Goal: Complete application form: Complete application form

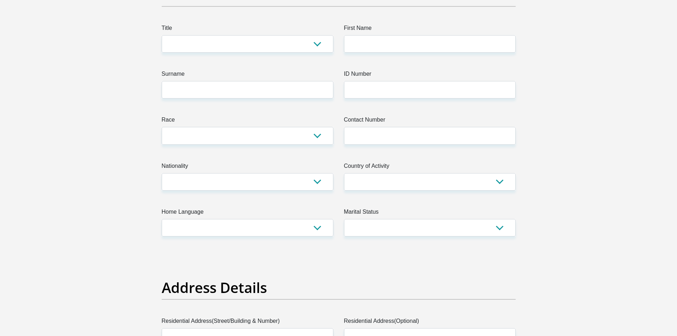
scroll to position [107, 0]
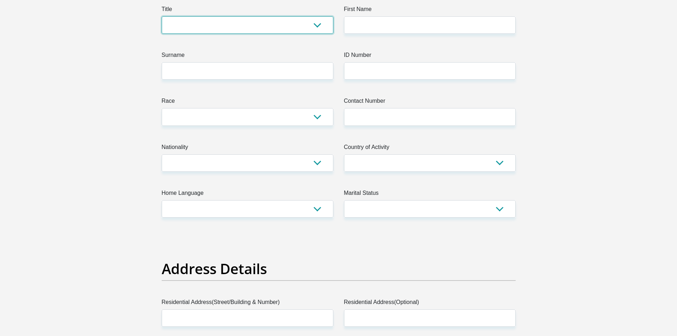
click at [202, 17] on select "Mr Ms Mrs Dr Other" at bounding box center [248, 24] width 172 height 17
select select "Mr"
click at [162, 16] on select "Mr Ms Mrs Dr Other" at bounding box center [248, 24] width 172 height 17
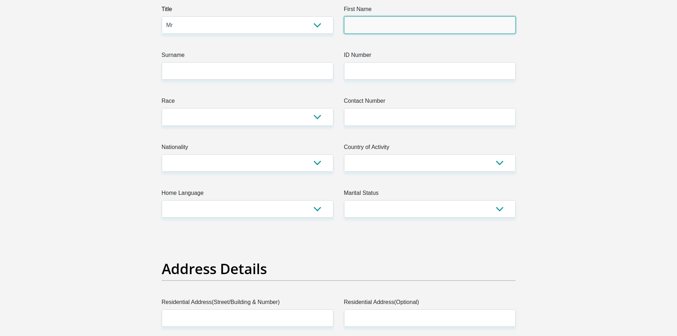
click at [381, 24] on input "First Name" at bounding box center [430, 24] width 172 height 17
type input "Thami"
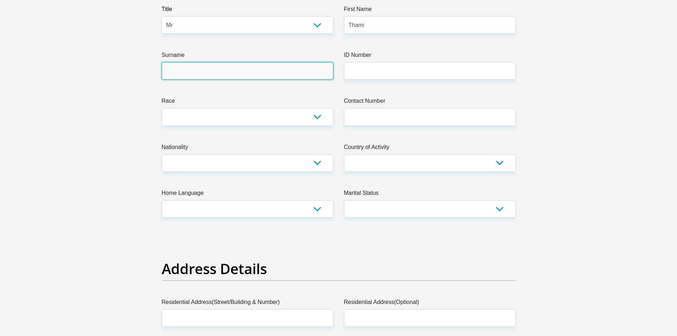
type input "Zulu"
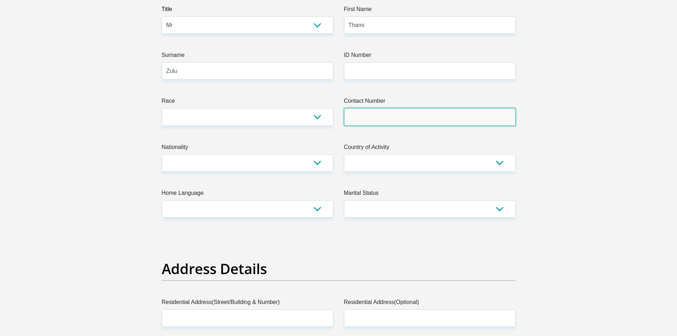
type input "0781492861"
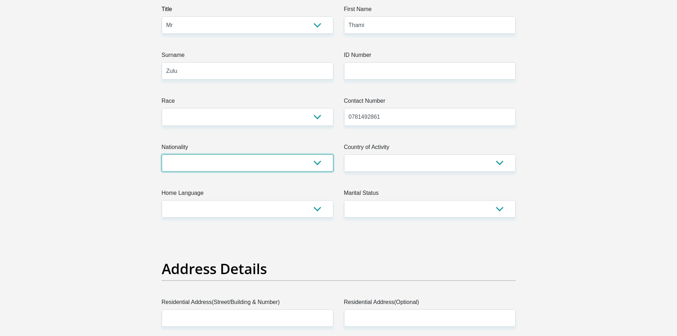
select select "ZAF"
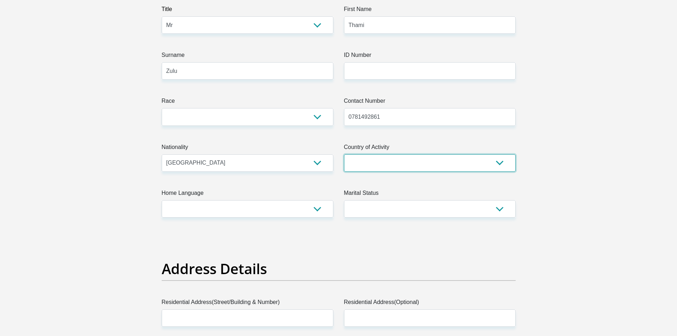
select select "ZAF"
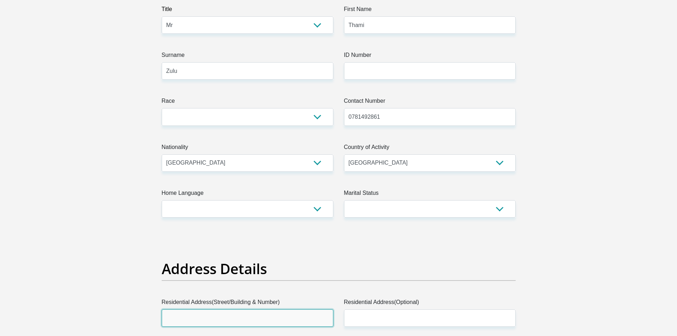
type input "58 KELVIN ROAD"
type input "BRAMLEY"
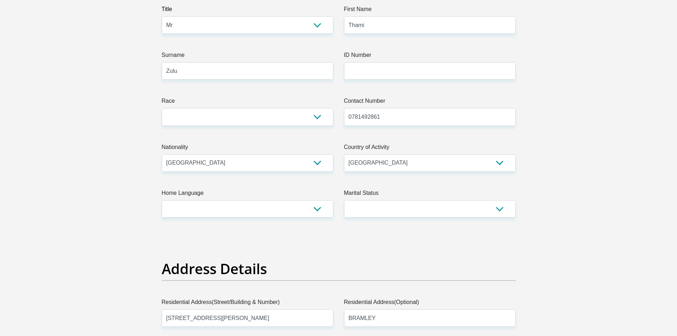
type input "Johannesburg"
type input "2101"
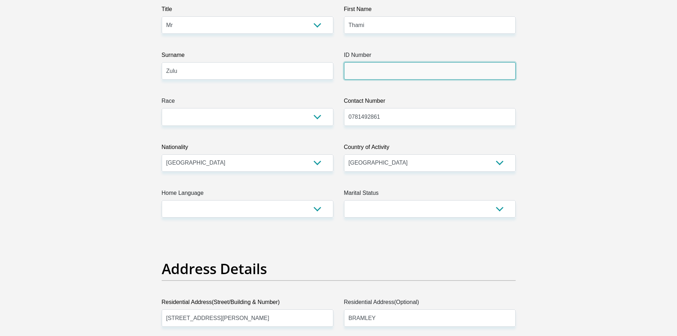
click at [369, 71] on input "ID Number" at bounding box center [430, 70] width 172 height 17
type input "9003116086088"
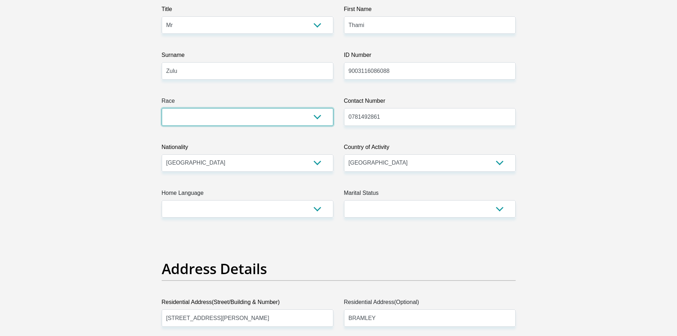
click at [232, 112] on select "Black Coloured Indian White Other" at bounding box center [248, 116] width 172 height 17
click at [162, 108] on select "Black Coloured Indian White Other" at bounding box center [248, 116] width 172 height 17
click at [212, 117] on select "Black Coloured Indian White Other" at bounding box center [248, 116] width 172 height 17
select select "1"
click at [162, 108] on select "Black Coloured Indian White Other" at bounding box center [248, 116] width 172 height 17
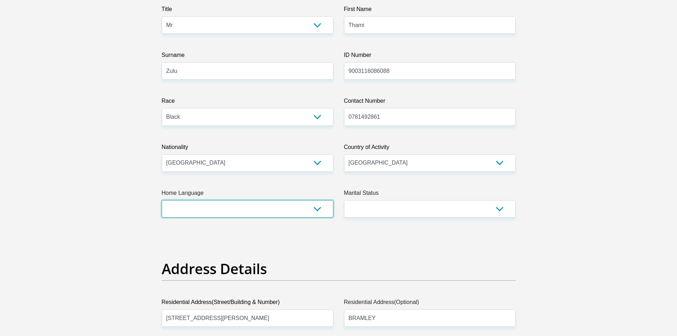
click at [273, 213] on select "Afrikaans English Sepedi South Ndebele Southern Sotho Swati Tsonga Tswana Venda…" at bounding box center [248, 208] width 172 height 17
select select "eng"
click at [162, 200] on select "Afrikaans English Sepedi South Ndebele Southern Sotho Swati Tsonga Tswana Venda…" at bounding box center [248, 208] width 172 height 17
click at [389, 210] on select "Married ANC Single Divorced Widowed Married COP or Customary Law" at bounding box center [430, 208] width 172 height 17
select select "2"
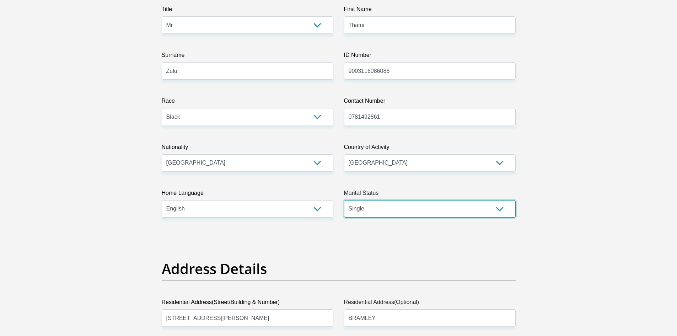
click at [344, 200] on select "Married ANC Single Divorced Widowed Married COP or Customary Law" at bounding box center [430, 208] width 172 height 17
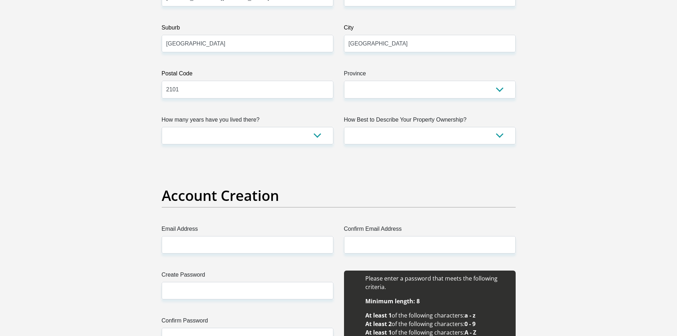
scroll to position [427, 0]
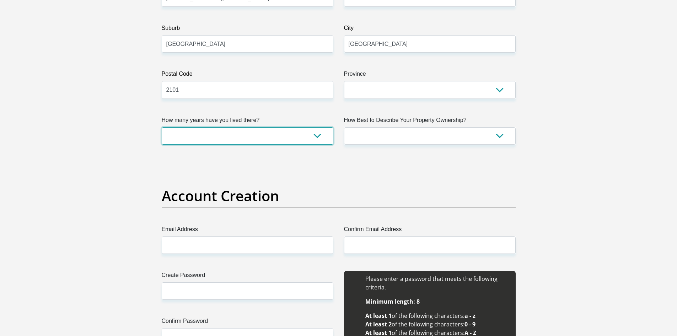
click at [272, 136] on select "less than 1 year 1-3 years 3-5 years 5+ years" at bounding box center [248, 135] width 172 height 17
select select "2"
click at [162, 127] on select "less than 1 year 1-3 years 3-5 years 5+ years" at bounding box center [248, 135] width 172 height 17
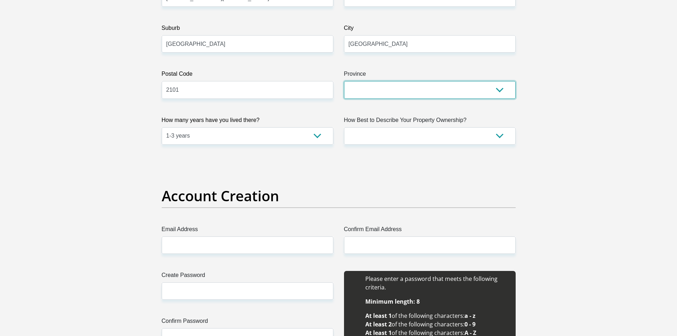
click at [406, 86] on select "Eastern Cape Free State Gauteng KwaZulu-Natal Limpopo Mpumalanga Northern Cape …" at bounding box center [430, 89] width 172 height 17
select select "Gauteng"
click at [344, 81] on select "Eastern Cape Free State Gauteng KwaZulu-Natal Limpopo Mpumalanga Northern Cape …" at bounding box center [430, 89] width 172 height 17
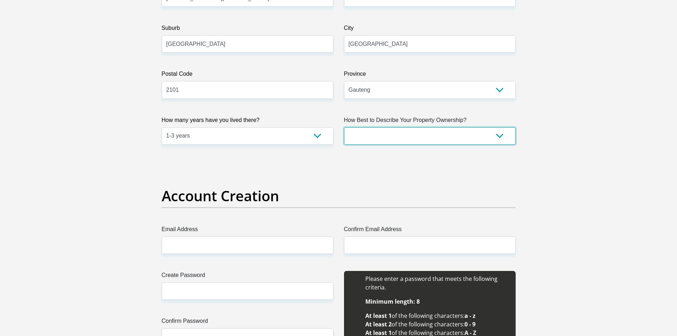
click at [387, 135] on select "Owned Rented Family Owned Company Dwelling" at bounding box center [430, 135] width 172 height 17
select select "Rented"
click at [344, 127] on select "Owned Rented Family Owned Company Dwelling" at bounding box center [430, 135] width 172 height 17
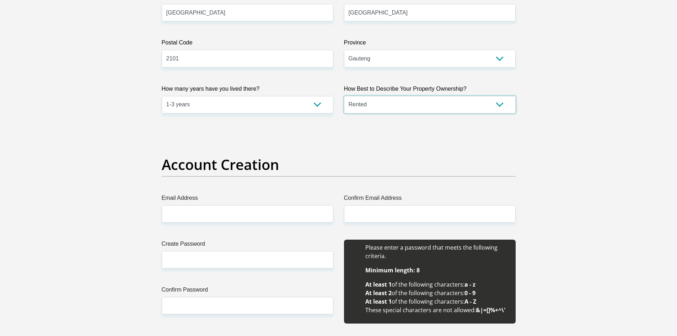
scroll to position [498, 0]
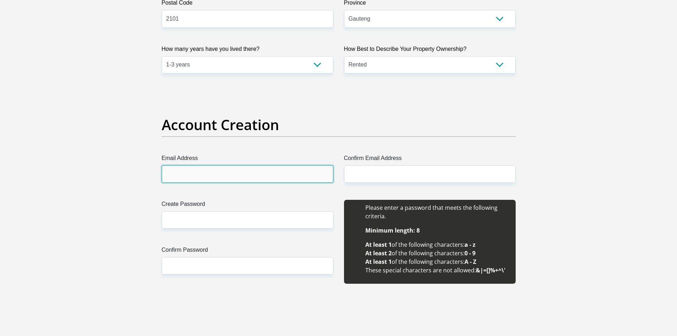
click at [254, 175] on input "Email Address" at bounding box center [248, 173] width 172 height 17
type input "[EMAIL_ADDRESS][DOMAIN_NAME]"
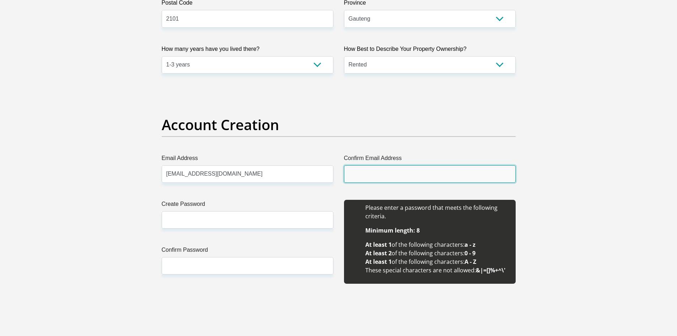
type input "[EMAIL_ADDRESS][DOMAIN_NAME]"
type input "Thami"
type input "Zulu"
type input "0781492861"
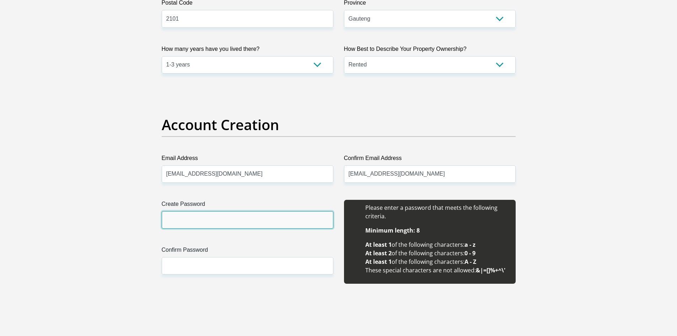
click at [262, 212] on input "Create Password" at bounding box center [248, 219] width 172 height 17
type input "Thami@2022"
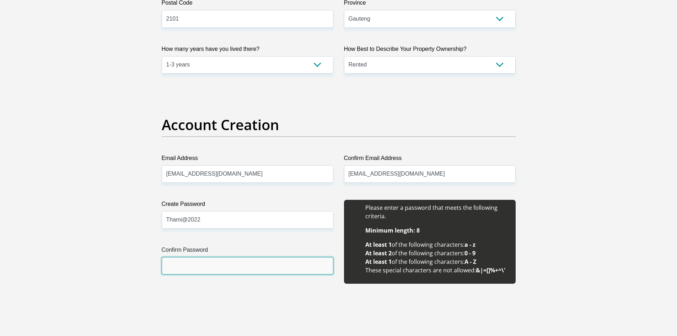
click at [245, 272] on input "Confirm Password" at bounding box center [248, 265] width 172 height 17
type input "Thami@2022"
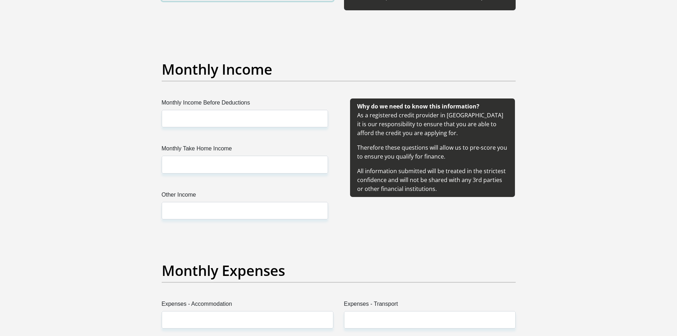
scroll to position [818, 0]
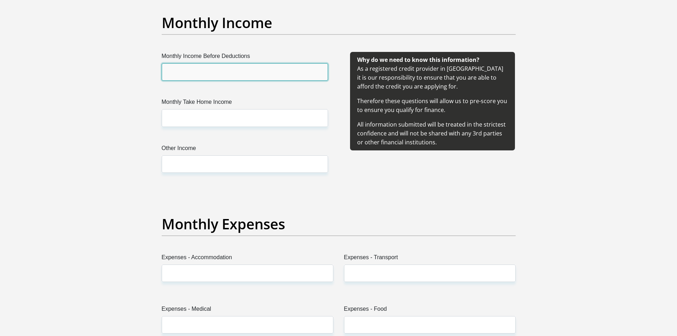
click at [228, 68] on input "Monthly Income Before Deductions" at bounding box center [245, 71] width 166 height 17
type input "80000"
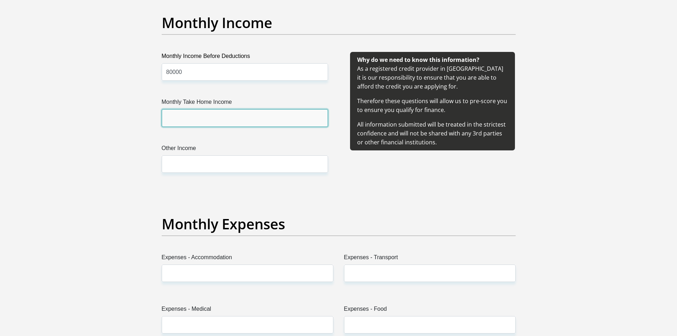
click at [224, 119] on input "Monthly Take Home Income" at bounding box center [245, 117] width 166 height 17
type input "50000"
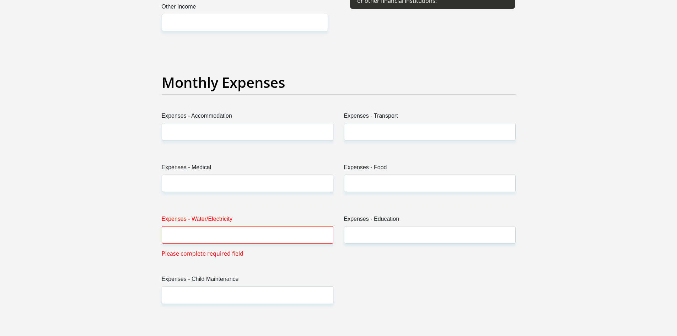
scroll to position [960, 0]
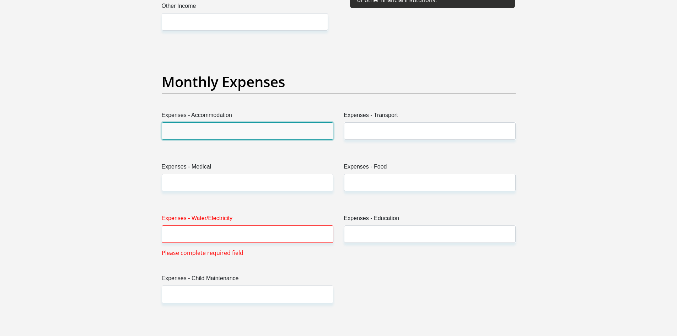
click at [236, 130] on input "Expenses - Accommodation" at bounding box center [248, 130] width 172 height 17
type input "8000"
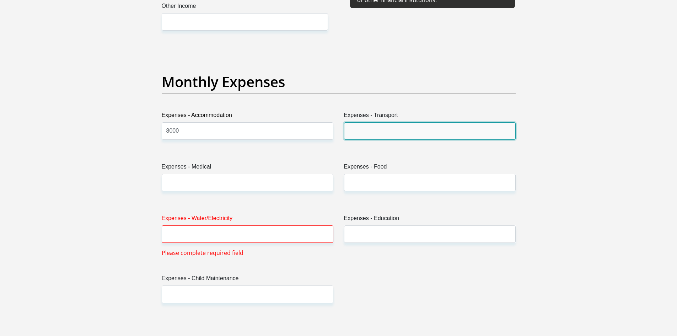
click at [375, 129] on input "Expenses - Transport" at bounding box center [430, 130] width 172 height 17
type input "200"
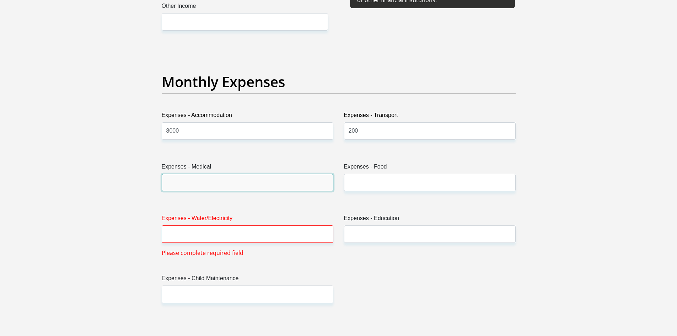
drag, startPoint x: 276, startPoint y: 187, endPoint x: 273, endPoint y: 191, distance: 4.3
click at [276, 187] on input "Expenses - Medical" at bounding box center [248, 182] width 172 height 17
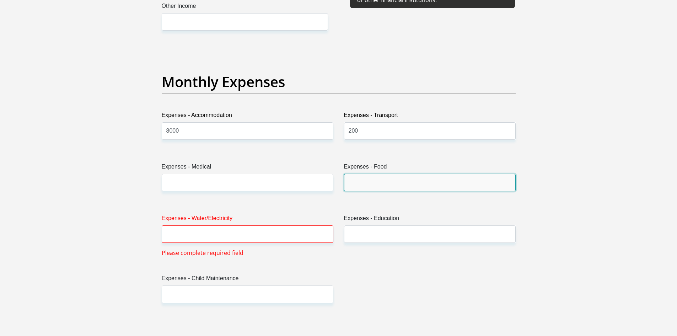
click at [366, 184] on input "Expenses - Food" at bounding box center [430, 182] width 172 height 17
type input "2000"
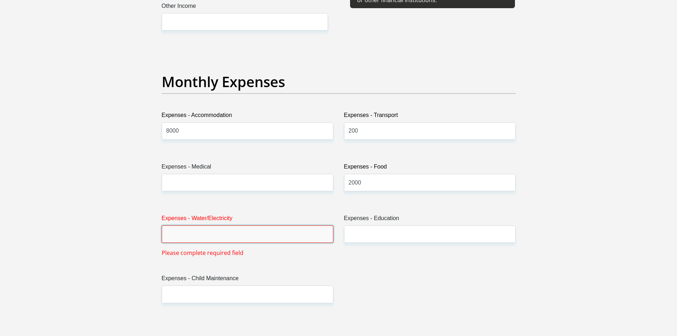
click at [301, 241] on input "Expenses - Water/Electricity" at bounding box center [248, 233] width 172 height 17
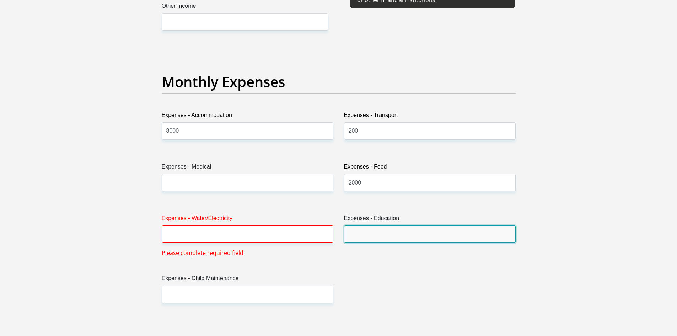
click at [367, 239] on input "Expenses - Education" at bounding box center [430, 233] width 172 height 17
type input "0"
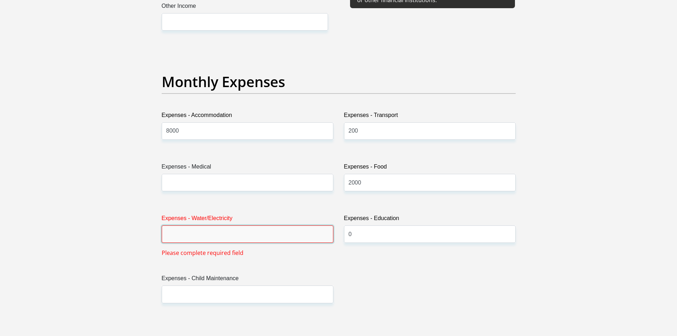
click at [271, 234] on input "Expenses - Water/Electricity" at bounding box center [248, 233] width 172 height 17
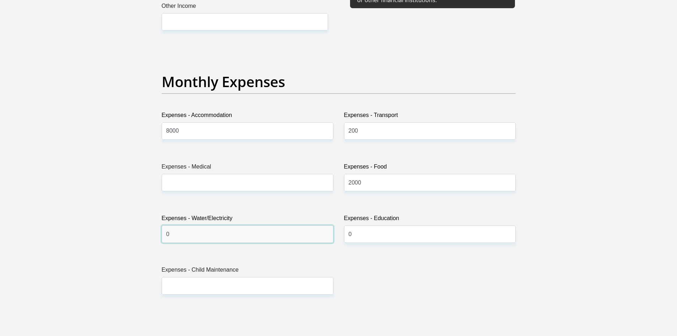
type input "0"
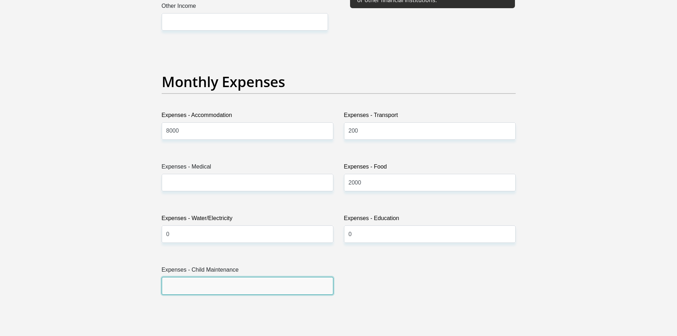
click at [242, 281] on input "Expenses - Child Maintenance" at bounding box center [248, 285] width 172 height 17
type input "0"
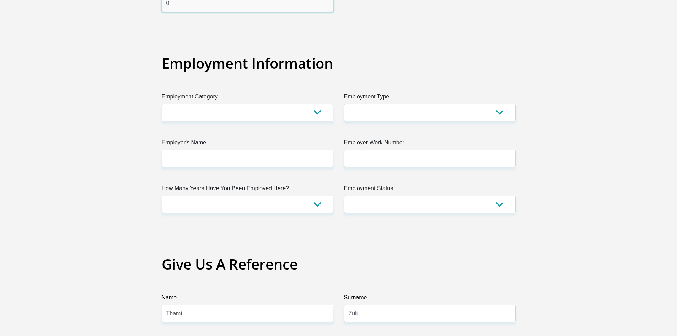
scroll to position [1245, 0]
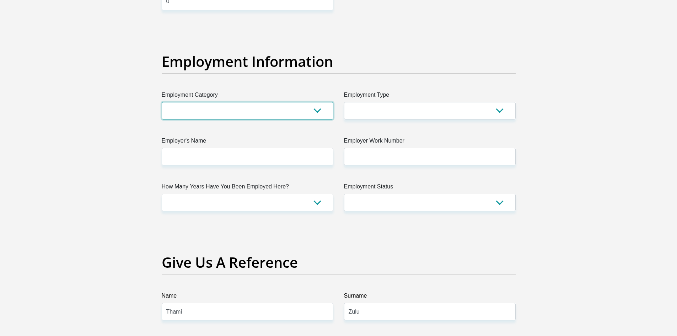
click at [250, 110] on select "AGRICULTURE ALCOHOL & TOBACCO CONSTRUCTION MATERIALS METALLURGY EQUIPMENT FOR R…" at bounding box center [248, 110] width 172 height 17
select select "2"
click at [162, 102] on select "AGRICULTURE ALCOHOL & TOBACCO CONSTRUCTION MATERIALS METALLURGY EQUIPMENT FOR R…" at bounding box center [248, 110] width 172 height 17
click at [398, 104] on select "College/Lecturer Craft Seller Creative Driver Executive Farmer Forces - Non Com…" at bounding box center [430, 110] width 172 height 17
select select "Craft Seller"
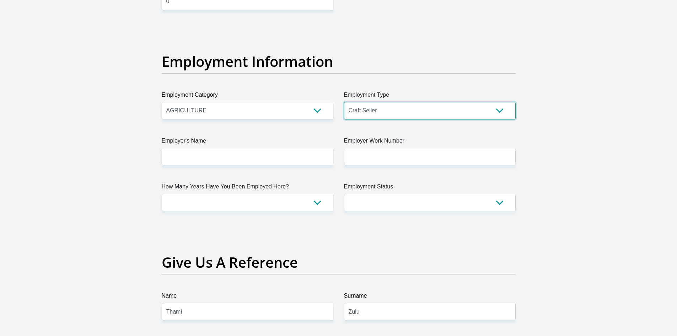
click at [344, 102] on select "College/Lecturer Craft Seller Creative Driver Executive Farmer Forces - Non Com…" at bounding box center [430, 110] width 172 height 17
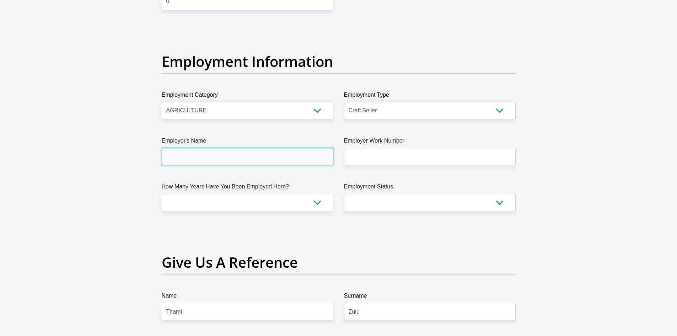
click at [268, 165] on input "Employer's Name" at bounding box center [248, 156] width 172 height 17
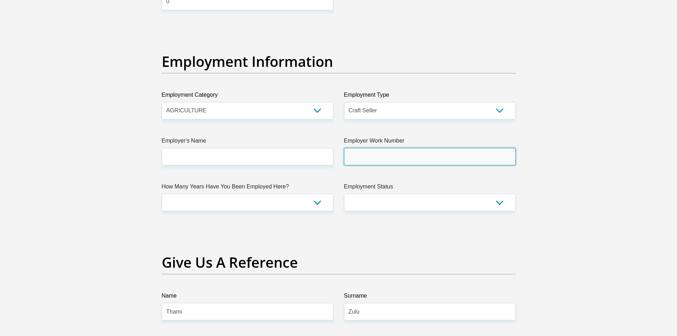
click at [363, 161] on input "Employer Work Number" at bounding box center [430, 156] width 172 height 17
type input "0826139061"
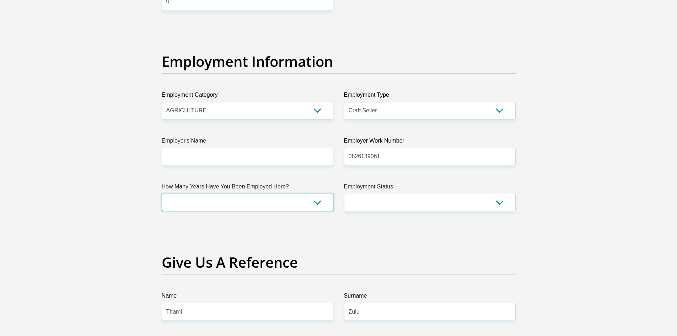
click at [288, 203] on select "less than 1 year 1-3 years 3-5 years 5+ years" at bounding box center [248, 202] width 172 height 17
select select "24"
click at [162, 194] on select "less than 1 year 1-3 years 3-5 years 5+ years" at bounding box center [248, 202] width 172 height 17
click at [373, 197] on select "Permanent/Full-time Part-time/Casual Contract Worker Self-Employed Housewife Re…" at bounding box center [430, 202] width 172 height 17
select select "1"
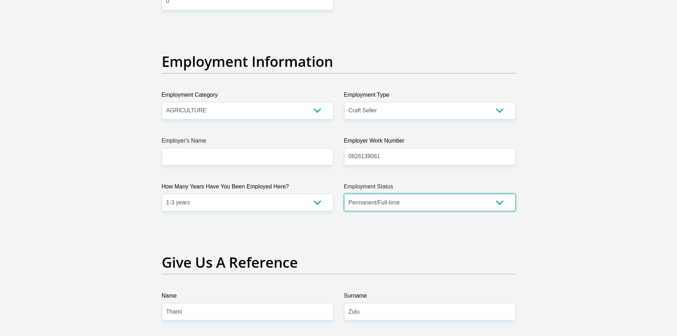
click at [344, 194] on select "Permanent/Full-time Part-time/Casual Contract Worker Self-Employed Housewife Re…" at bounding box center [430, 202] width 172 height 17
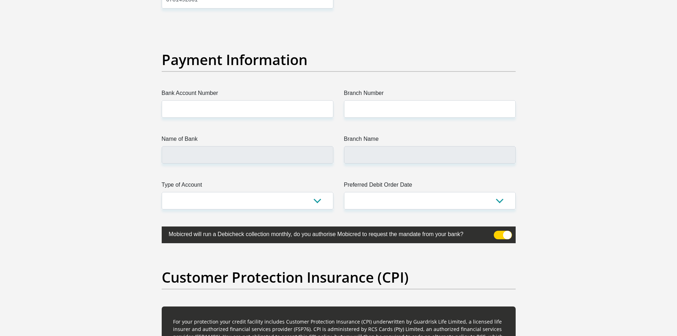
scroll to position [1672, 0]
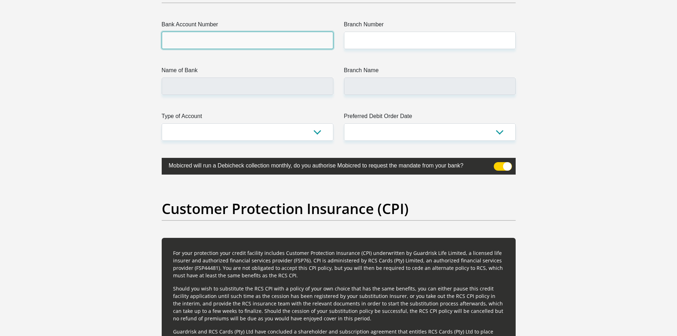
click at [232, 41] on input "Bank Account Number" at bounding box center [248, 40] width 172 height 17
type input "1560554299"
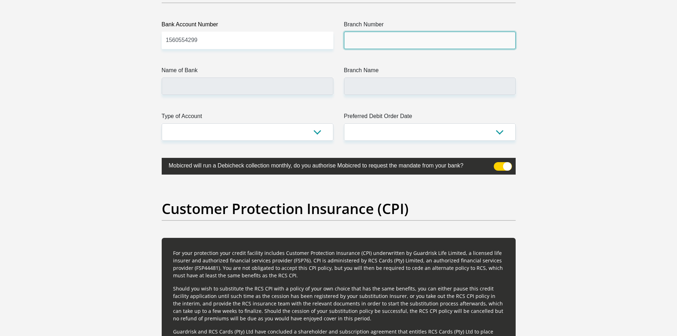
click at [374, 44] on input "Branch Number" at bounding box center [430, 40] width 172 height 17
type input "470010"
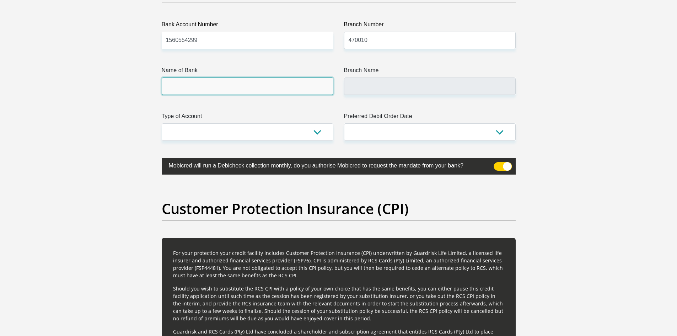
click at [287, 91] on input "Name of Bank" at bounding box center [248, 86] width 172 height 17
type input "CAPITEC BANK LIMITED"
type input "CAPITEC BANK CPC"
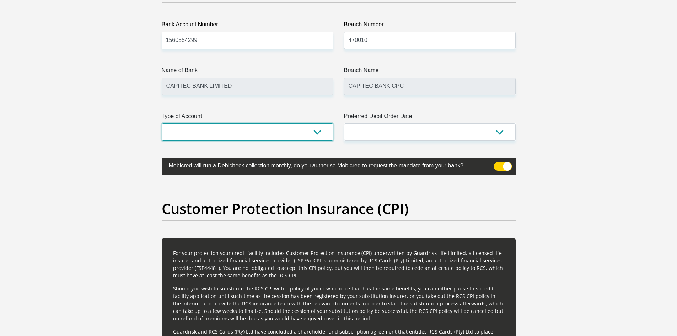
click at [301, 129] on select "Cheque Savings" at bounding box center [248, 131] width 172 height 17
select select "SAV"
click at [162, 123] on select "Cheque Savings" at bounding box center [248, 131] width 172 height 17
click at [374, 133] on select "1st 2nd 3rd 4th 5th 7th 18th 19th 20th 21st 22nd 23rd 24th 25th 26th 27th 28th …" at bounding box center [430, 131] width 172 height 17
select select "25"
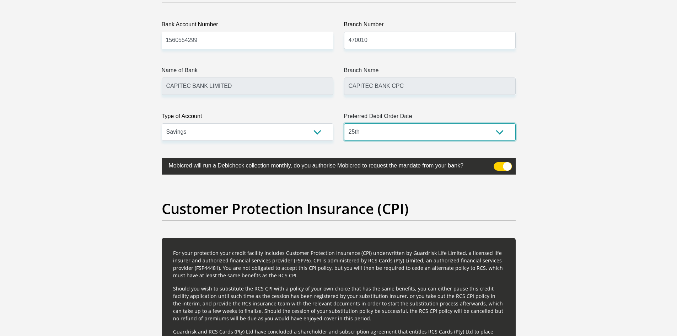
click at [344, 123] on select "1st 2nd 3rd 4th 5th 7th 18th 19th 20th 21st 22nd 23rd 24th 25th 26th 27th 28th …" at bounding box center [430, 131] width 172 height 17
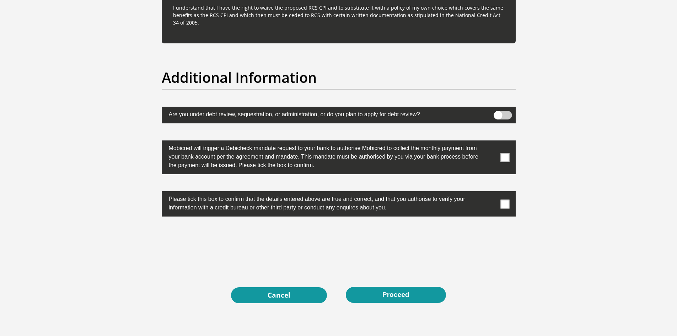
scroll to position [2169, 0]
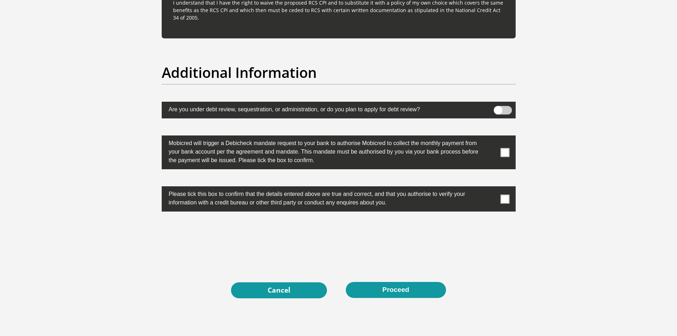
click at [504, 152] on span at bounding box center [505, 152] width 9 height 9
click at [491, 137] on input "checkbox" at bounding box center [491, 137] width 0 height 0
click at [507, 201] on span at bounding box center [505, 199] width 9 height 9
click at [491, 188] on input "checkbox" at bounding box center [491, 188] width 0 height 0
click at [414, 291] on button "Proceed" at bounding box center [396, 290] width 100 height 16
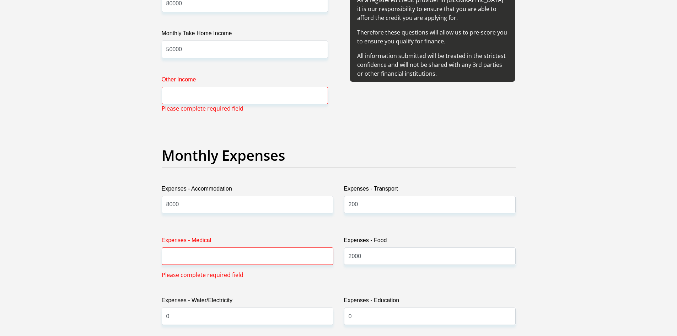
scroll to position [884, 0]
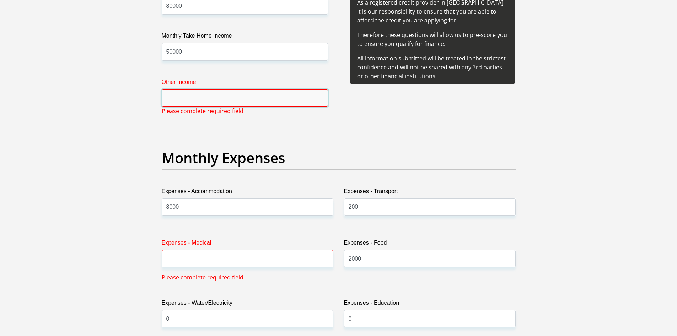
click at [212, 101] on input "Other Income" at bounding box center [245, 97] width 166 height 17
type input "0"
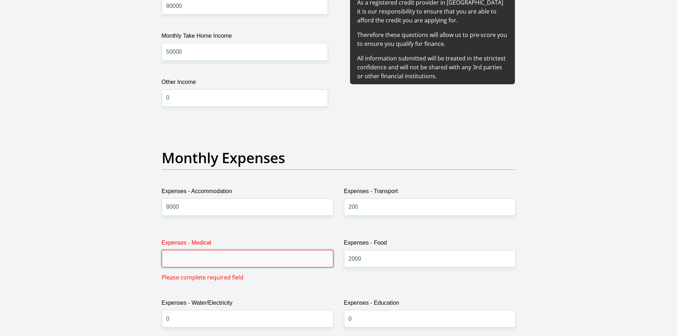
click at [196, 260] on input "Expenses - Medical" at bounding box center [248, 258] width 172 height 17
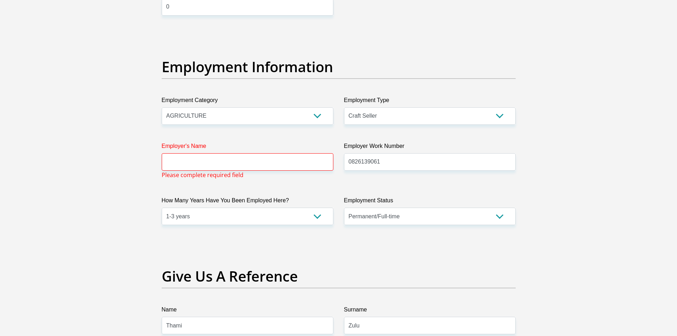
scroll to position [1240, 0]
type input "1500"
click at [205, 164] on input "Employer's Name" at bounding box center [248, 161] width 172 height 17
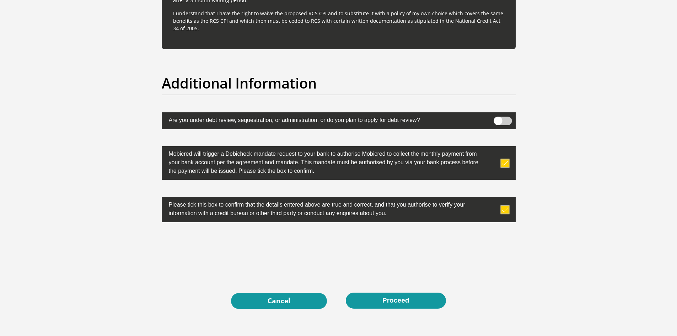
scroll to position [2200, 0]
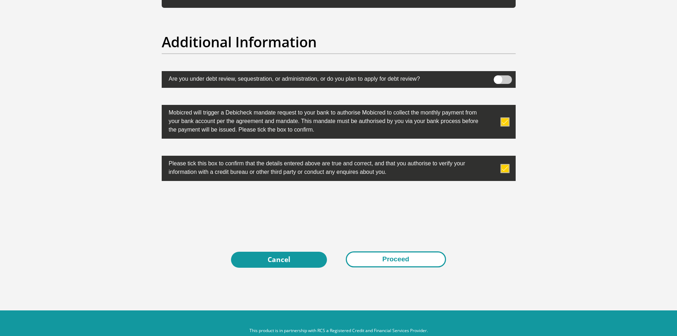
type input "jlrsa"
click at [380, 260] on button "Proceed" at bounding box center [396, 259] width 100 height 16
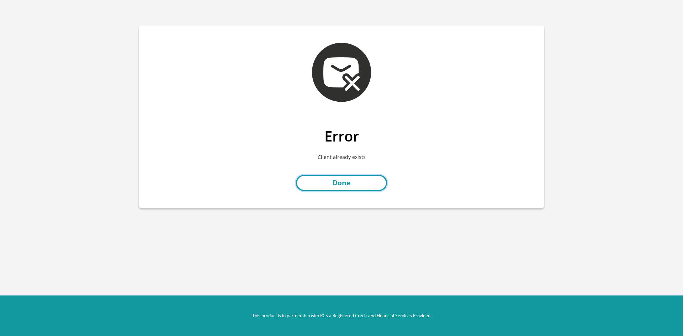
click at [352, 185] on link "Done" at bounding box center [341, 183] width 91 height 16
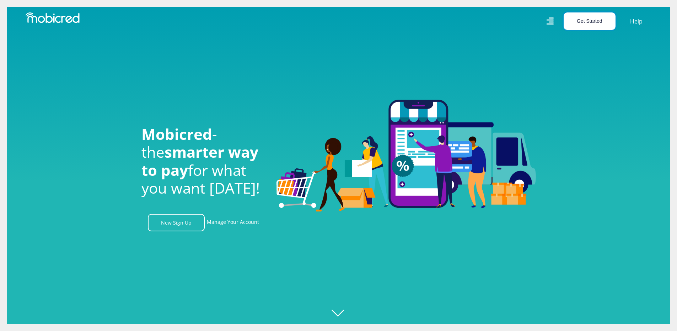
click at [580, 23] on button "Get Started" at bounding box center [590, 20] width 52 height 17
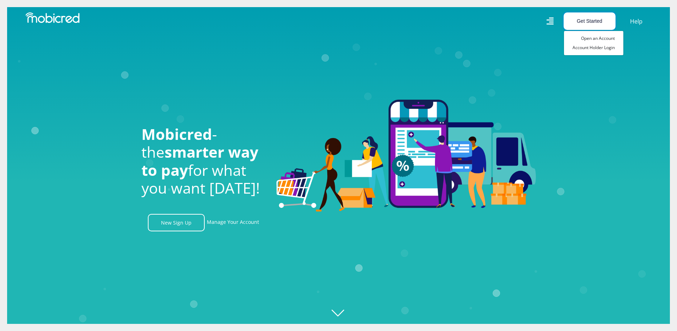
scroll to position [0, 507]
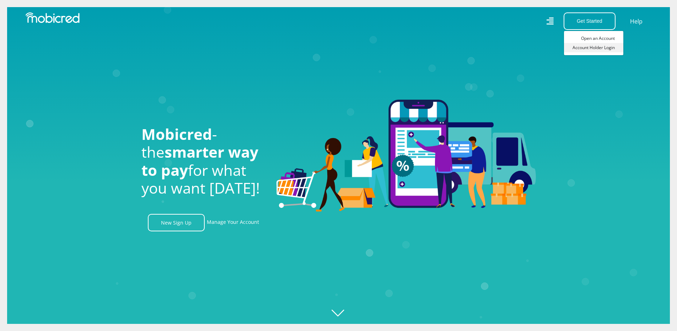
click at [594, 48] on link "Account Holder Login" at bounding box center [593, 47] width 59 height 9
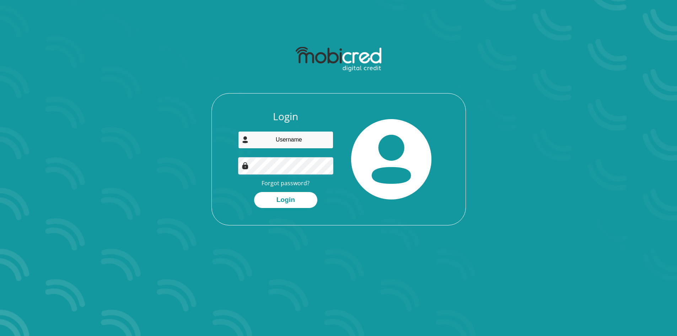
click at [301, 140] on input "email" at bounding box center [285, 139] width 95 height 17
type input "[EMAIL_ADDRESS][DOMAIN_NAME]"
click at [284, 200] on button "Login" at bounding box center [285, 200] width 63 height 16
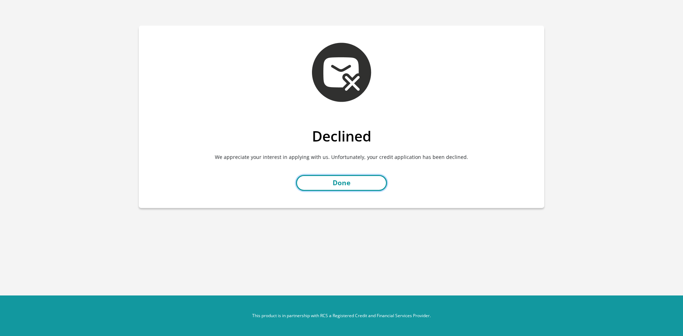
click at [326, 188] on link "Done" at bounding box center [341, 183] width 91 height 16
